Goal: Obtain resource: Download file/media

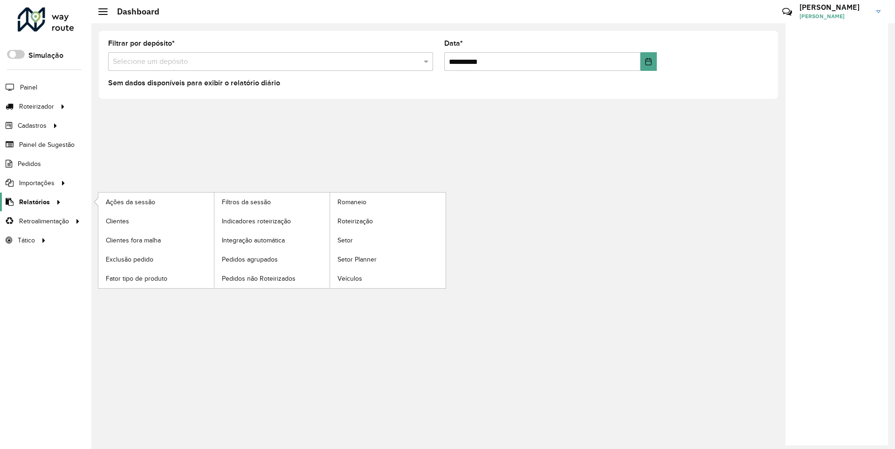
click at [33, 201] on span "Relatórios" at bounding box center [34, 202] width 31 height 10
click at [117, 220] on span "Clientes" at bounding box center [118, 221] width 25 height 10
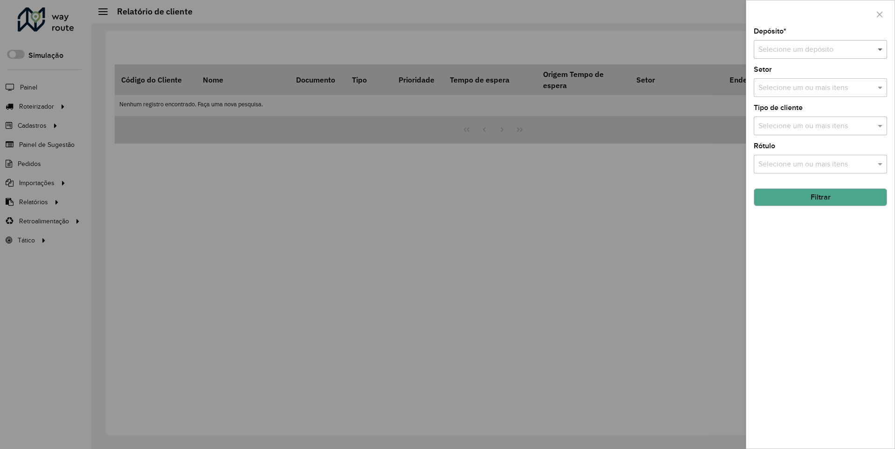
click at [880, 49] on span at bounding box center [881, 49] width 12 height 11
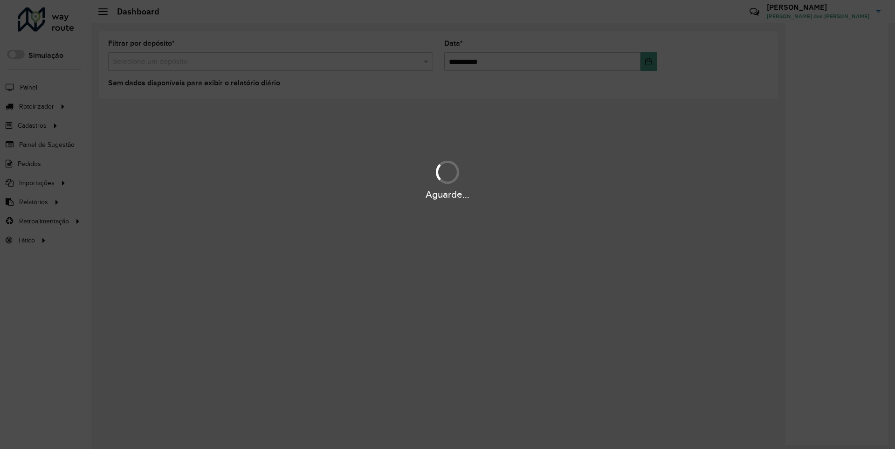
click at [33, 201] on div "Aguarde..." at bounding box center [447, 194] width 895 height 14
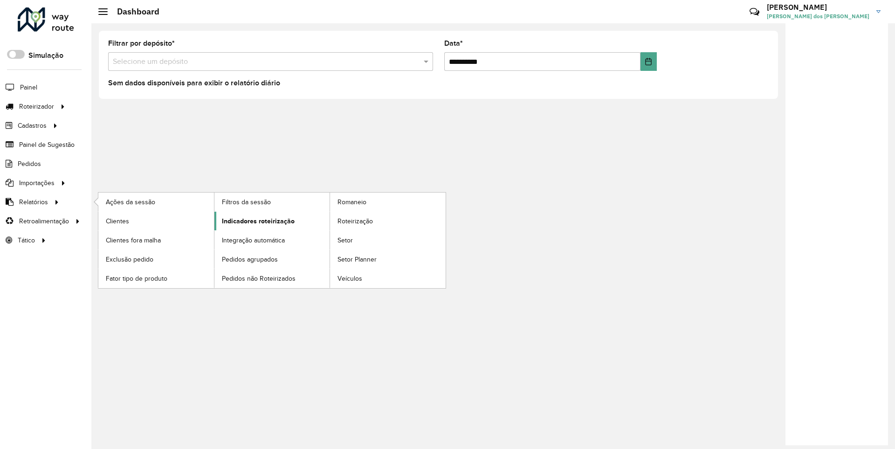
click at [255, 220] on span "Indicadores roteirização" at bounding box center [258, 221] width 73 height 10
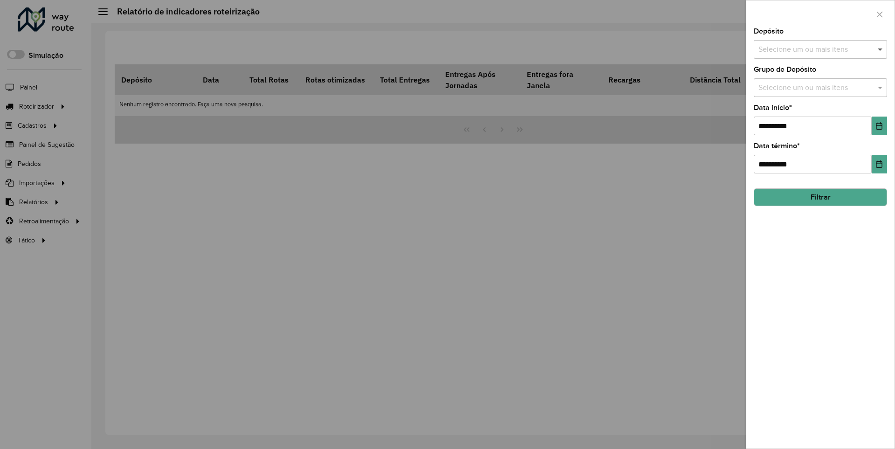
click at [880, 49] on span at bounding box center [881, 49] width 12 height 11
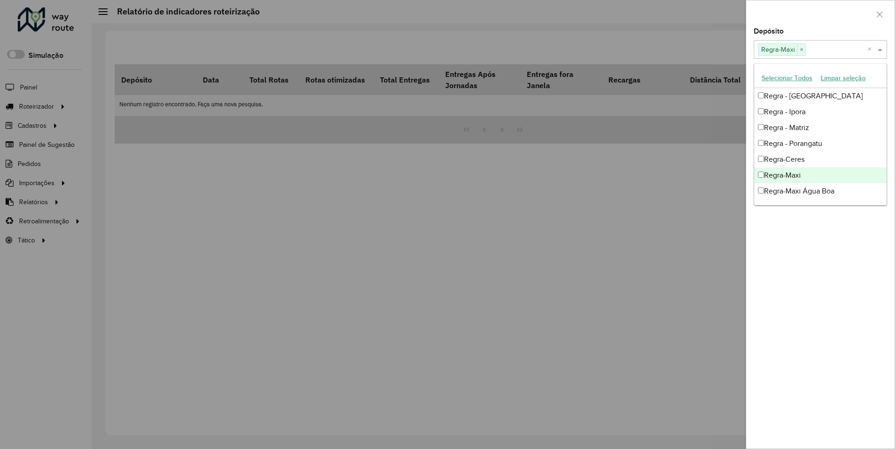
click at [820, 14] on div at bounding box center [820, 13] width 148 height 27
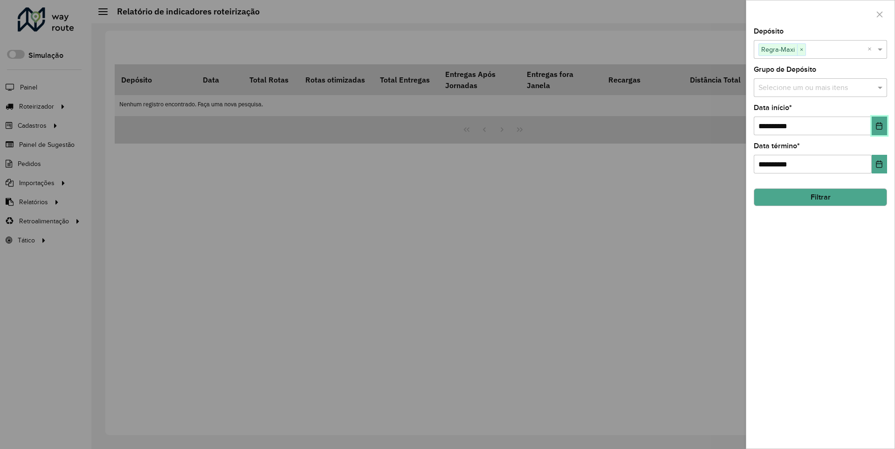
click at [878, 125] on icon "Choose Date" at bounding box center [879, 125] width 6 height 7
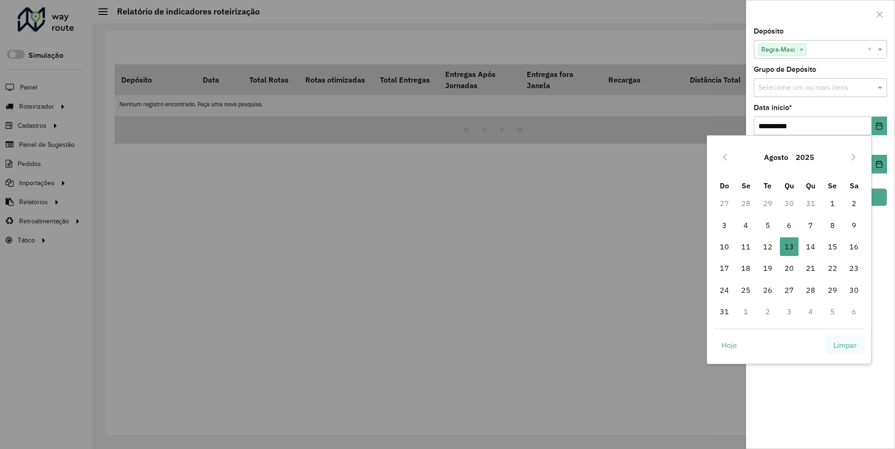
click at [845, 344] on span "Limpar" at bounding box center [844, 344] width 23 height 11
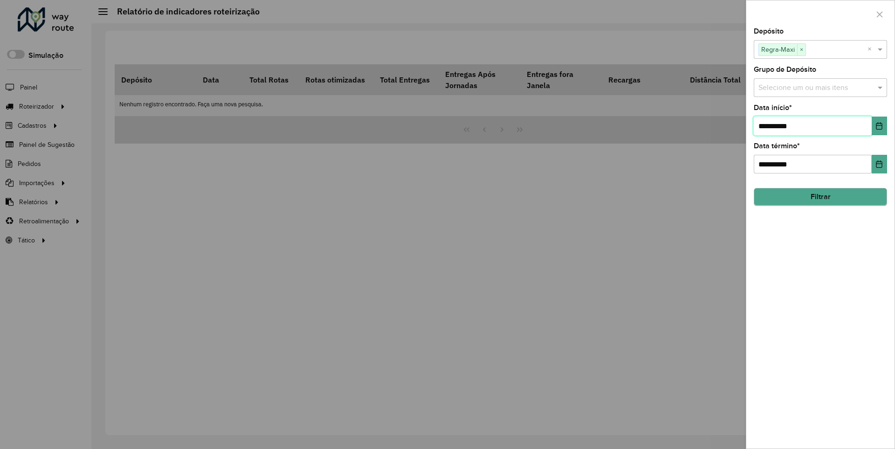
type input "**********"
click at [820, 197] on button "Filtrar" at bounding box center [819, 197] width 133 height 18
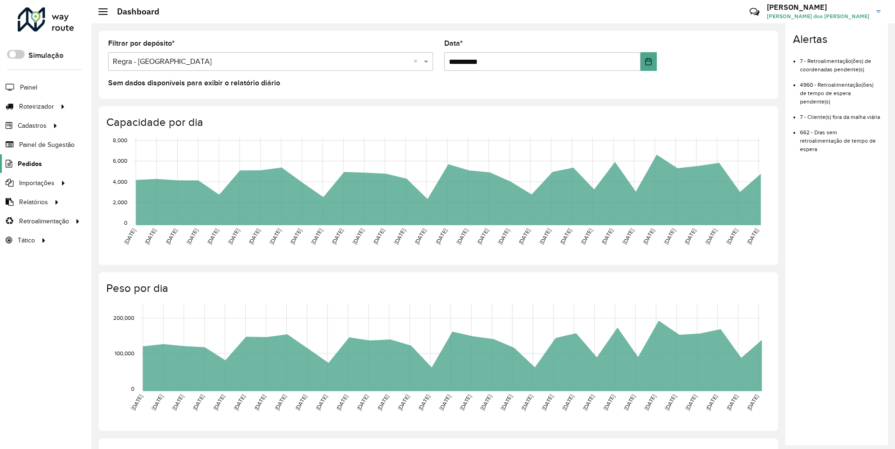
click at [29, 163] on span "Pedidos" at bounding box center [30, 164] width 24 height 10
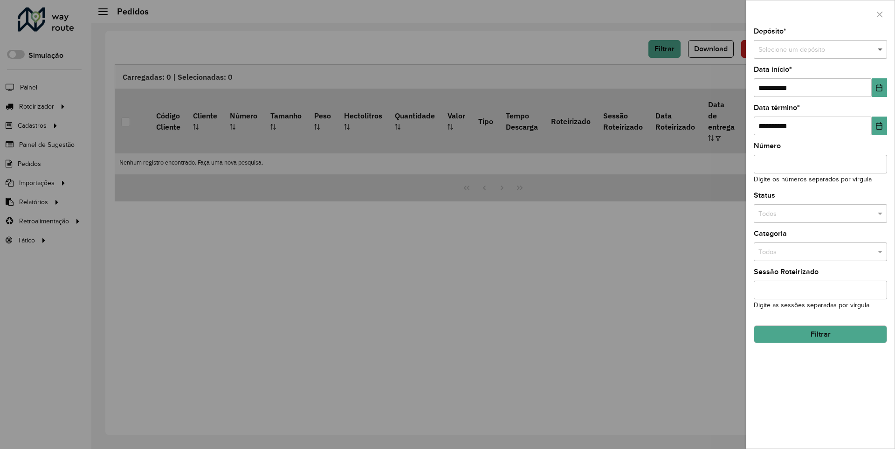
click at [880, 49] on span at bounding box center [881, 50] width 12 height 10
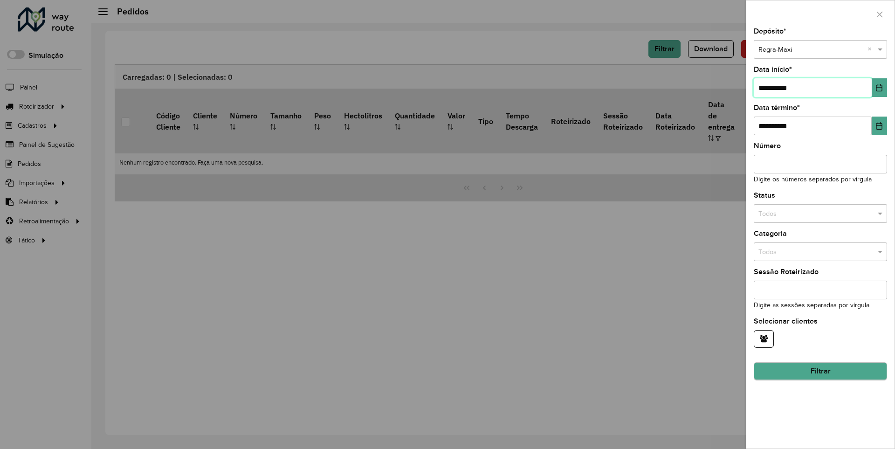
type input "**********"
click at [820, 371] on button "Filtrar" at bounding box center [819, 371] width 133 height 18
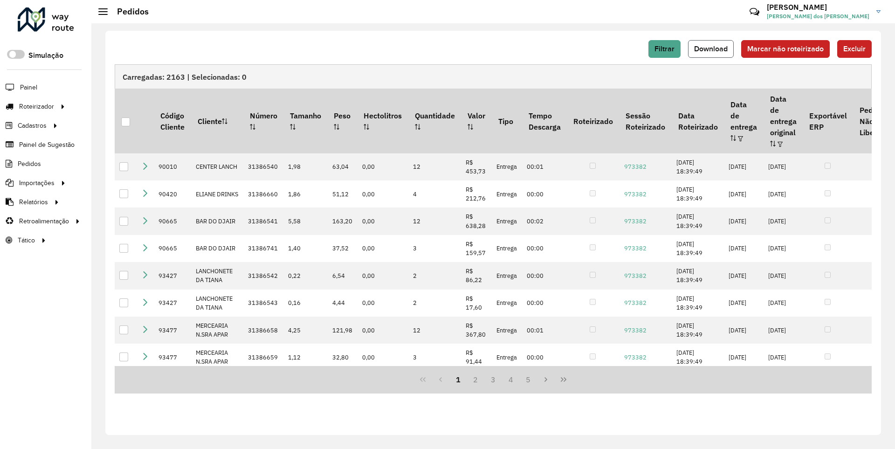
click at [711, 48] on span "Download" at bounding box center [711, 49] width 34 height 8
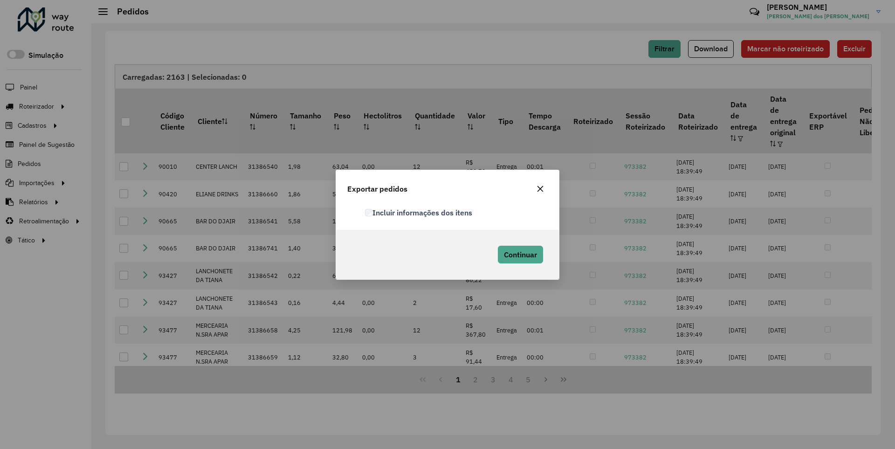
click at [419, 212] on label "Incluir informações dos itens" at bounding box center [418, 212] width 107 height 11
click at [519, 254] on span "Continuar" at bounding box center [520, 254] width 33 height 9
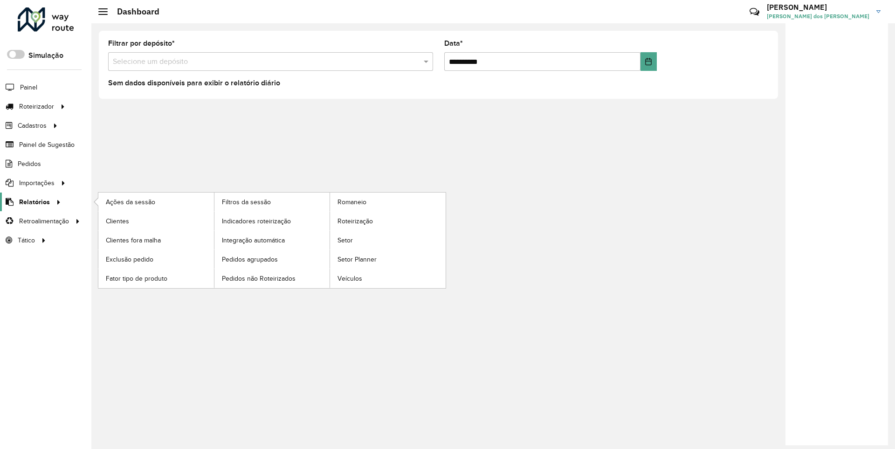
click at [33, 201] on span "Relatórios" at bounding box center [34, 202] width 31 height 10
click at [117, 220] on span "Clientes" at bounding box center [118, 221] width 25 height 10
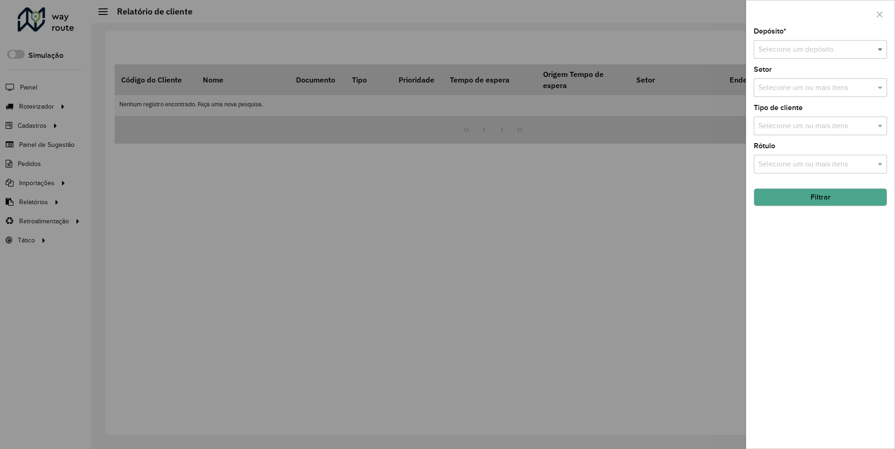
click at [880, 49] on span at bounding box center [881, 49] width 12 height 11
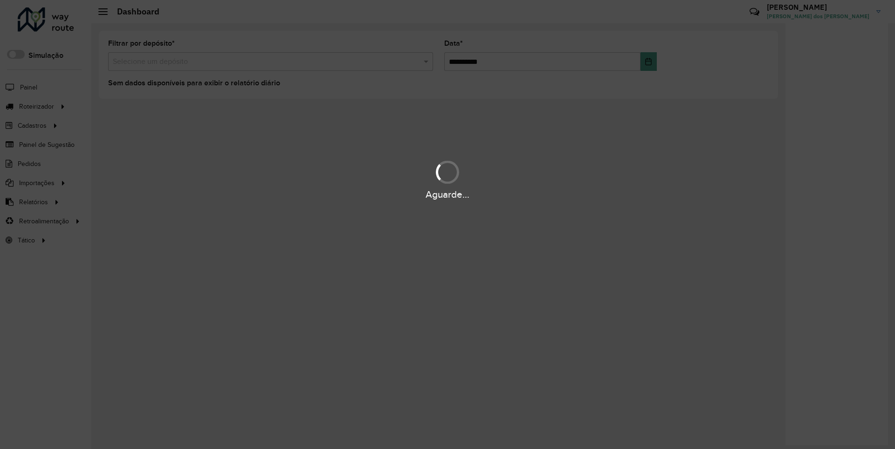
click at [33, 201] on div "Aguarde..." at bounding box center [447, 194] width 895 height 14
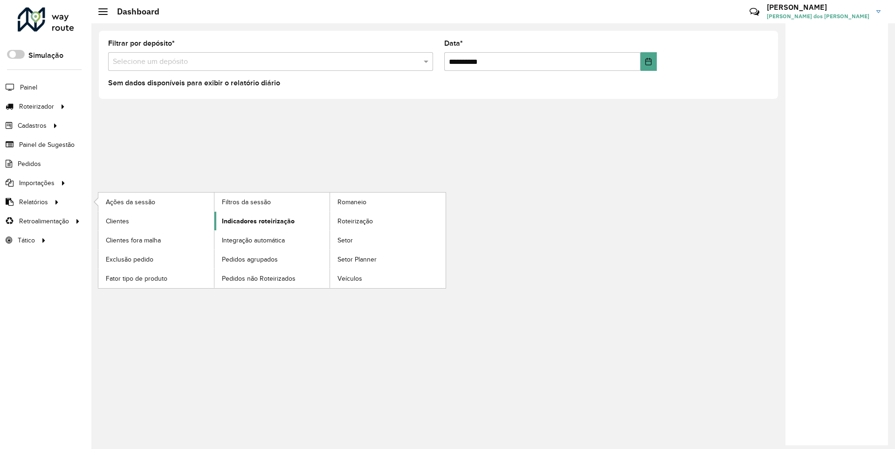
click at [255, 220] on span "Indicadores roteirização" at bounding box center [258, 221] width 73 height 10
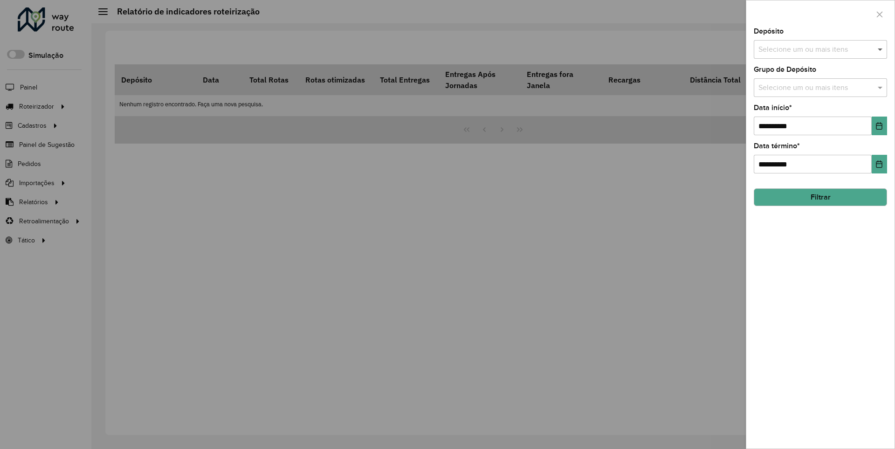
click at [880, 49] on span at bounding box center [881, 49] width 12 height 11
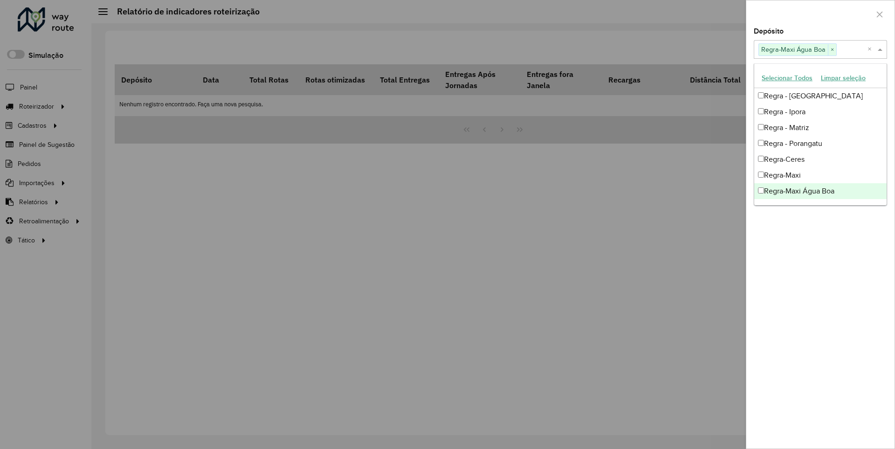
click at [820, 14] on div at bounding box center [820, 13] width 148 height 27
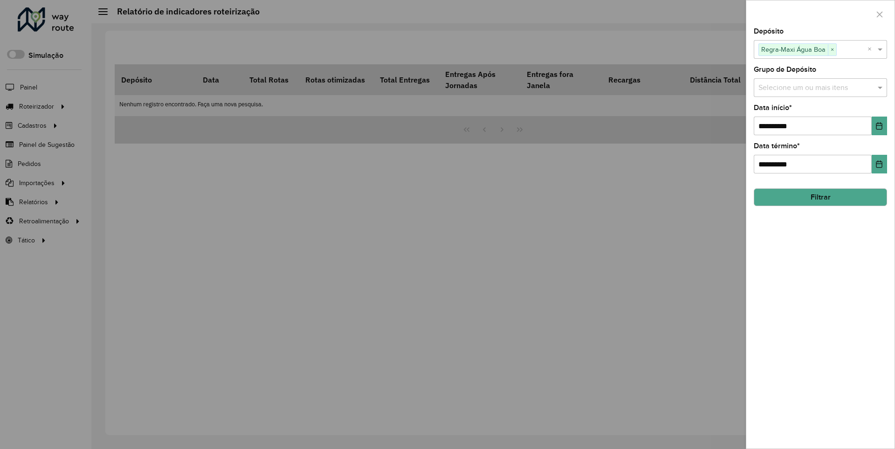
click at [878, 125] on icon "Choose Date" at bounding box center [879, 125] width 6 height 7
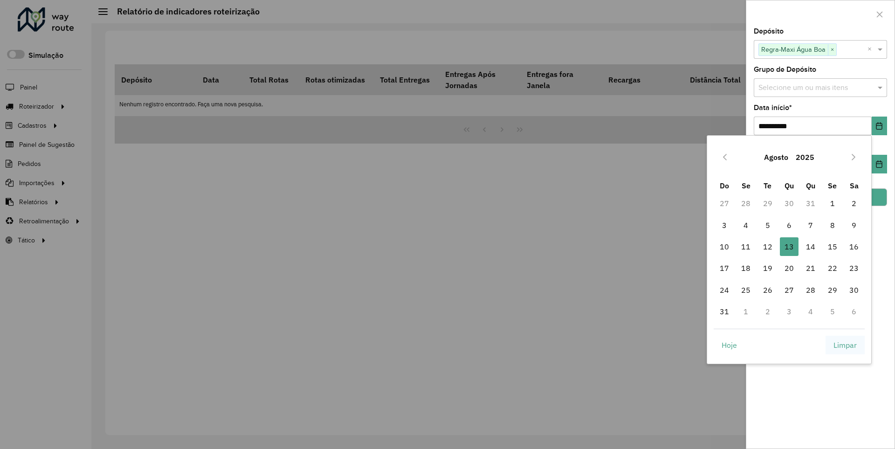
click at [845, 344] on span "Limpar" at bounding box center [844, 344] width 23 height 11
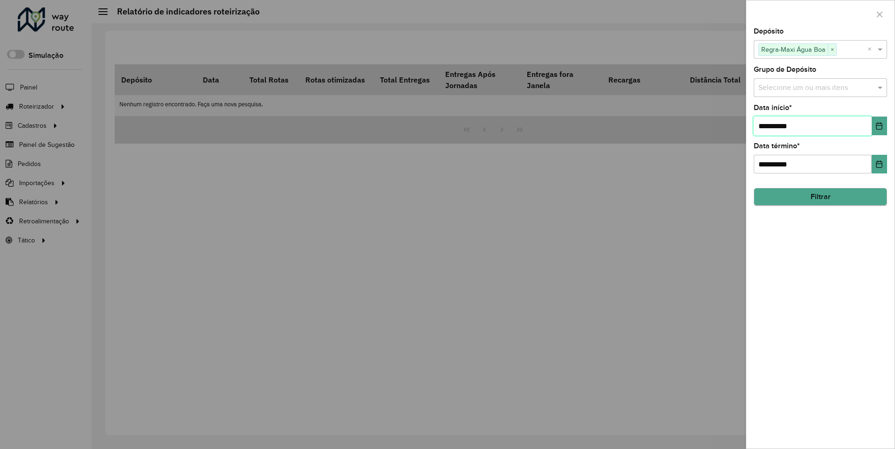
type input "**********"
click at [820, 197] on button "Filtrar" at bounding box center [819, 197] width 133 height 18
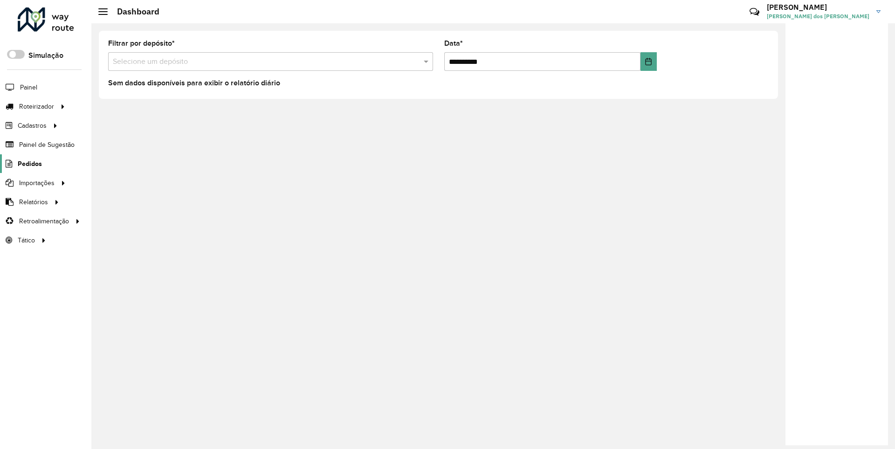
click at [29, 163] on span "Pedidos" at bounding box center [30, 164] width 24 height 10
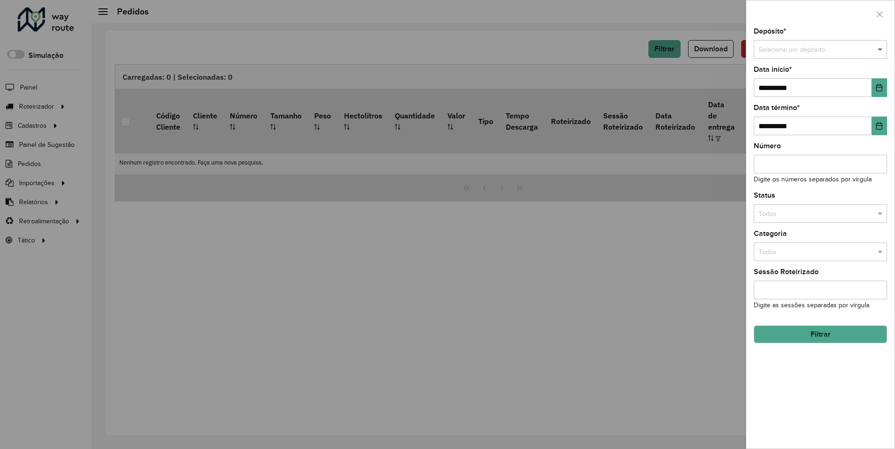
click at [880, 49] on span at bounding box center [881, 50] width 12 height 10
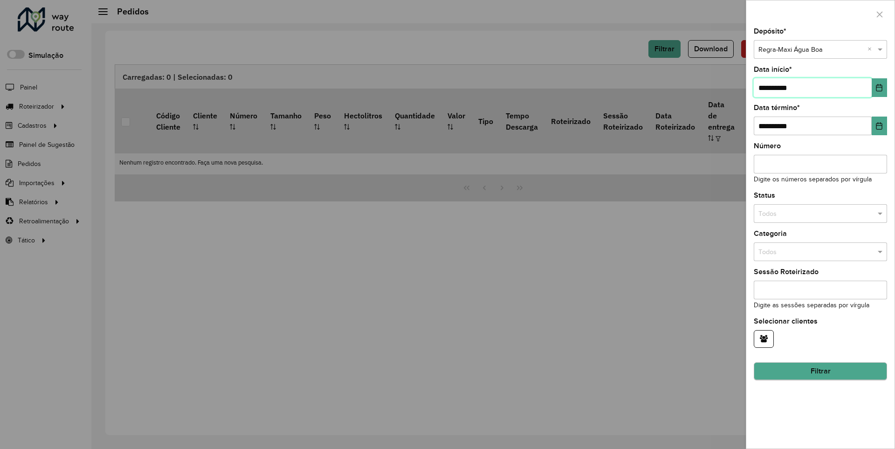
type input "**********"
click at [820, 371] on button "Filtrar" at bounding box center [819, 371] width 133 height 18
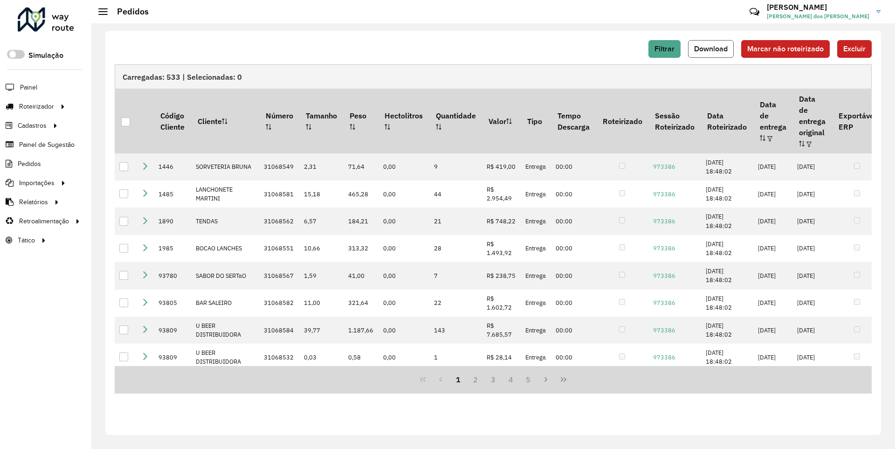
click at [711, 48] on span "Download" at bounding box center [711, 49] width 34 height 8
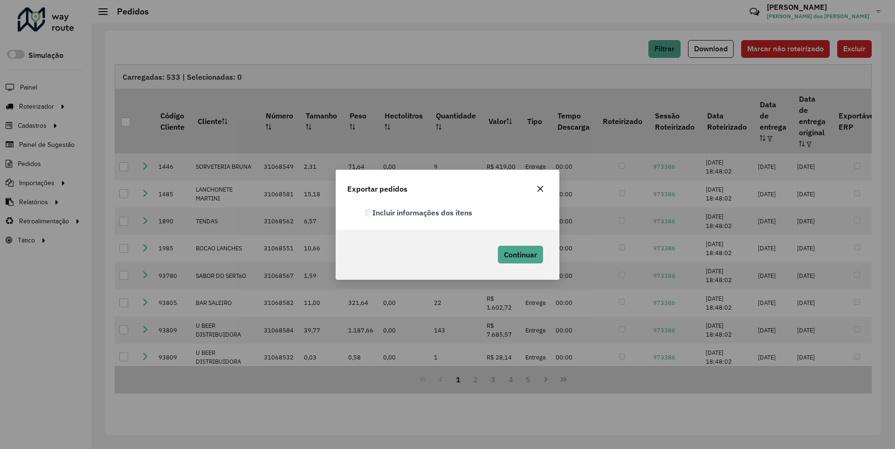
click at [419, 212] on label "Incluir informações dos itens" at bounding box center [418, 212] width 107 height 11
click at [519, 254] on span "Continuar" at bounding box center [520, 254] width 33 height 9
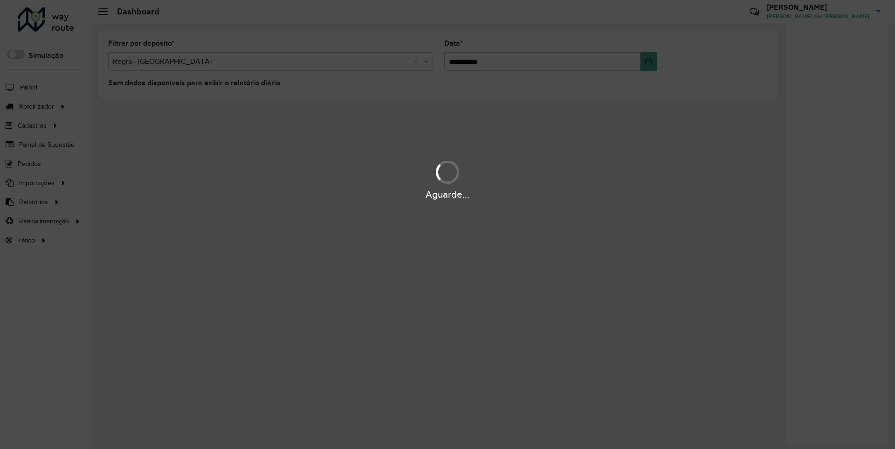
click at [33, 201] on div "Aguarde..." at bounding box center [447, 194] width 895 height 14
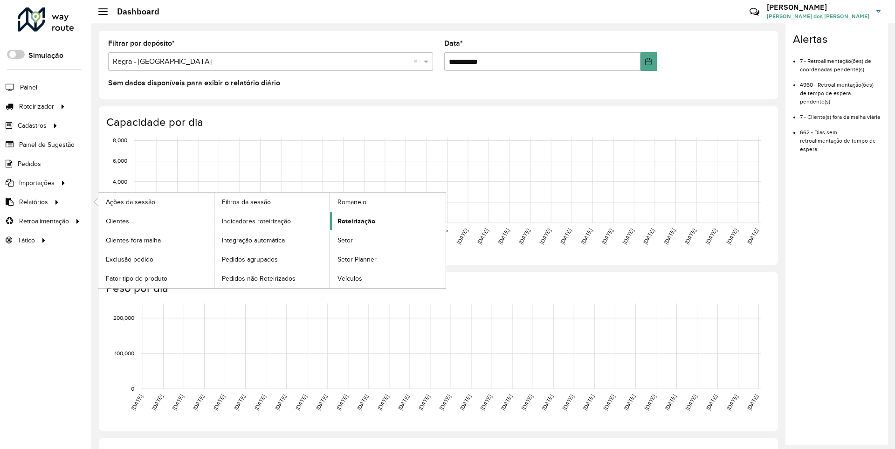
click at [355, 220] on span "Roteirização" at bounding box center [356, 221] width 38 height 10
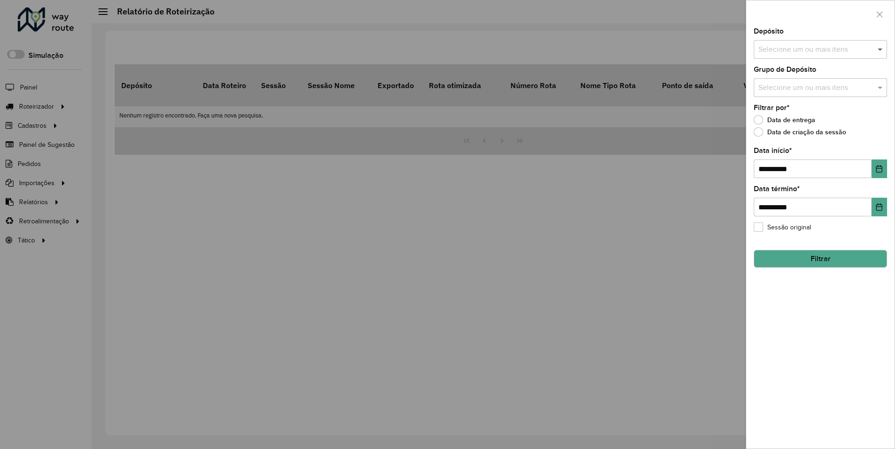
click at [880, 49] on span at bounding box center [881, 49] width 12 height 11
click at [878, 168] on icon "Choose Date" at bounding box center [879, 168] width 6 height 7
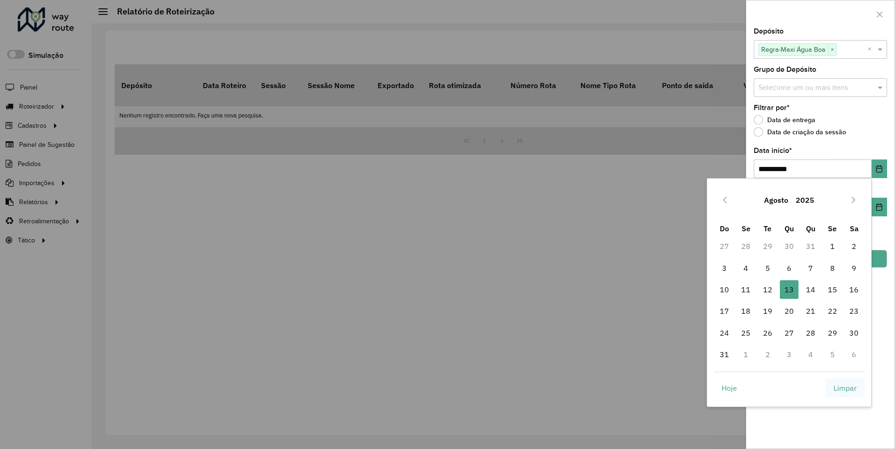
click at [845, 387] on span "Limpar" at bounding box center [844, 387] width 23 height 11
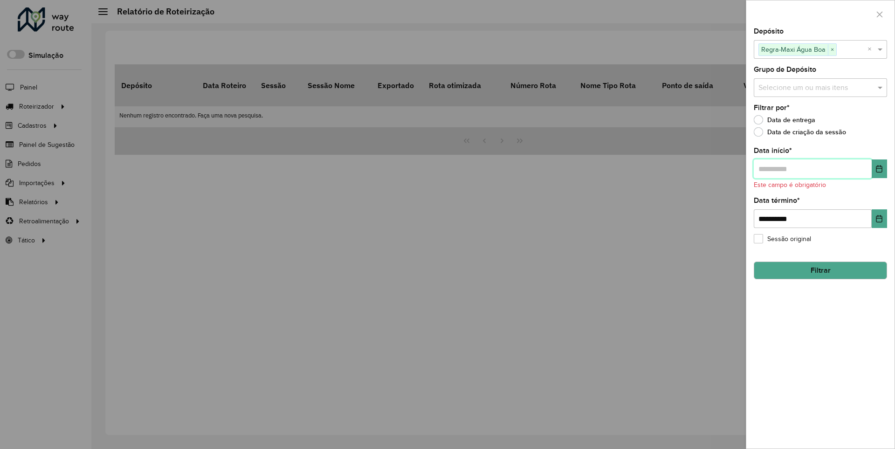
click at [812, 168] on input "text" at bounding box center [812, 168] width 118 height 19
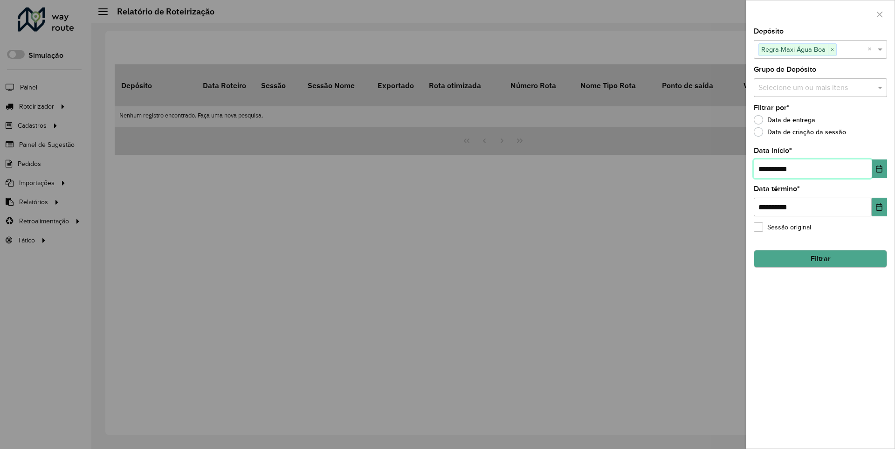
type input "**********"
click at [820, 258] on button "Filtrar" at bounding box center [819, 259] width 133 height 18
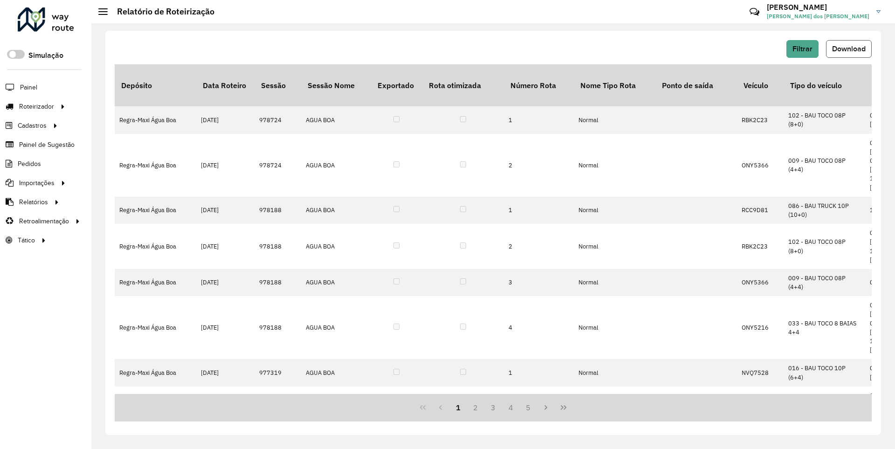
click at [848, 48] on span "Download" at bounding box center [849, 49] width 34 height 8
